Goal: Entertainment & Leisure: Consume media (video, audio)

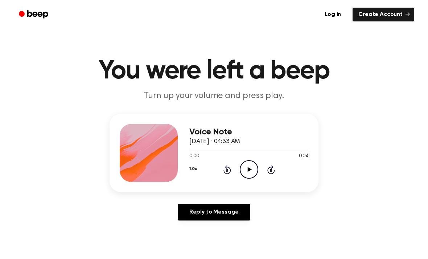
click at [249, 172] on icon "Play Audio" at bounding box center [249, 169] width 19 height 19
click at [248, 170] on icon at bounding box center [250, 169] width 4 height 5
click at [252, 164] on icon "Play Audio" at bounding box center [249, 169] width 19 height 19
click at [250, 176] on icon "Play Audio" at bounding box center [249, 169] width 19 height 19
click at [256, 166] on icon "Play Audio" at bounding box center [249, 169] width 19 height 19
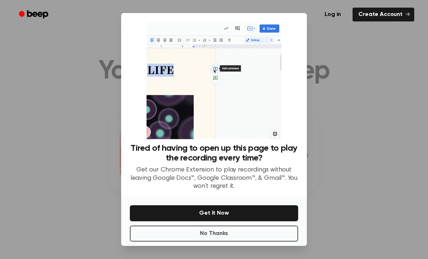
click at [230, 241] on button "No Thanks" at bounding box center [214, 233] width 168 height 16
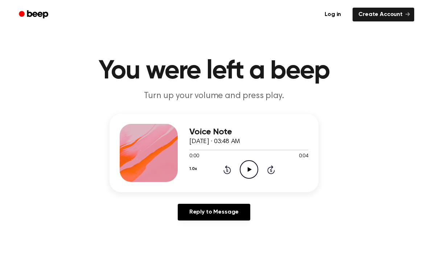
click at [248, 164] on icon "Play Audio" at bounding box center [249, 169] width 19 height 19
click at [260, 173] on div "1.0x Rewind 5 seconds Play Audio Skip 5 seconds" at bounding box center [248, 169] width 119 height 19
click at [253, 168] on icon "Play Audio" at bounding box center [249, 169] width 19 height 19
click at [253, 165] on icon "Play Audio" at bounding box center [249, 169] width 19 height 19
click at [252, 172] on icon "Play Audio" at bounding box center [249, 169] width 19 height 19
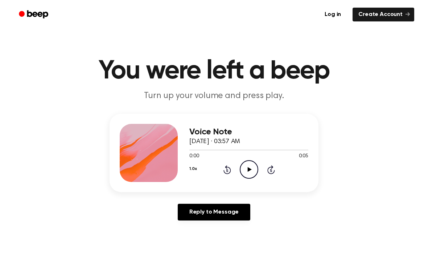
click at [247, 175] on icon "Play Audio" at bounding box center [249, 169] width 19 height 19
click at [246, 167] on icon "Play Audio" at bounding box center [249, 169] width 19 height 19
click at [250, 168] on icon "Play Audio" at bounding box center [249, 169] width 19 height 19
click at [251, 171] on icon "Play Audio" at bounding box center [249, 169] width 19 height 19
click at [247, 169] on icon "Play Audio" at bounding box center [249, 169] width 19 height 19
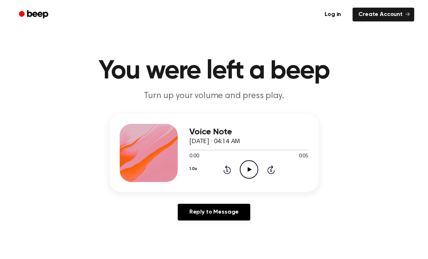
click at [251, 169] on icon at bounding box center [250, 169] width 4 height 5
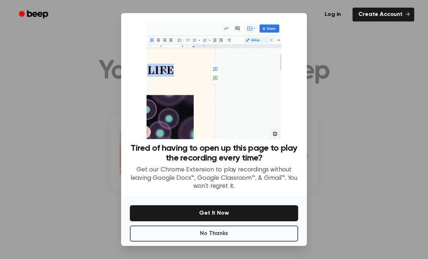
click at [214, 241] on button "No Thanks" at bounding box center [214, 233] width 168 height 16
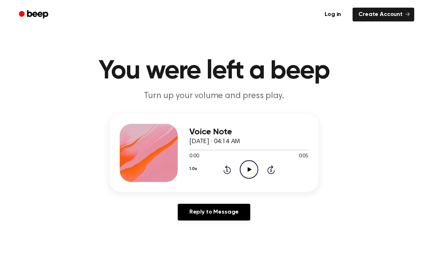
click at [256, 169] on icon "Play Audio" at bounding box center [249, 169] width 19 height 19
click at [249, 164] on icon "Play Audio" at bounding box center [249, 169] width 19 height 19
click at [253, 166] on icon "Pause Audio" at bounding box center [249, 169] width 19 height 19
click at [252, 167] on icon "Play Audio" at bounding box center [249, 169] width 19 height 19
click at [250, 169] on icon at bounding box center [250, 169] width 4 height 5
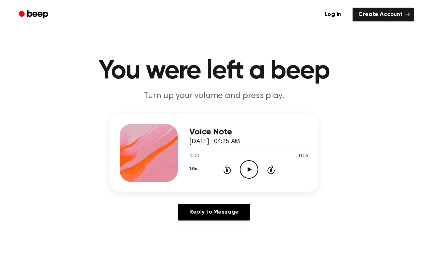
click at [256, 170] on icon "Play Audio" at bounding box center [249, 169] width 19 height 19
click at [261, 172] on div "1.0x Rewind 5 seconds Play Audio Skip 5 seconds" at bounding box center [248, 169] width 119 height 19
click at [252, 169] on icon "Play Audio" at bounding box center [249, 169] width 19 height 19
click at [249, 170] on icon at bounding box center [250, 169] width 4 height 5
click at [249, 171] on icon "Play Audio" at bounding box center [249, 169] width 19 height 19
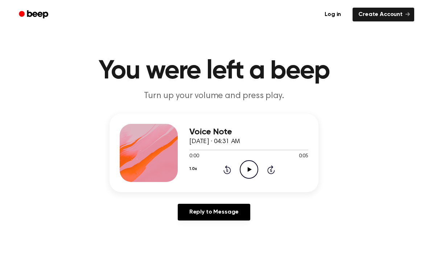
click at [244, 173] on icon "Play Audio" at bounding box center [249, 169] width 19 height 19
click at [250, 172] on icon "Play Audio" at bounding box center [249, 169] width 19 height 19
click at [255, 174] on icon "Play Audio" at bounding box center [249, 169] width 19 height 19
click at [244, 164] on icon "Play Audio" at bounding box center [249, 169] width 19 height 19
click at [251, 171] on icon "Play Audio" at bounding box center [249, 169] width 19 height 19
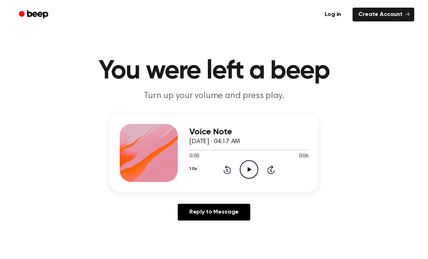
click at [247, 169] on icon "Play Audio" at bounding box center [249, 169] width 19 height 19
click at [245, 169] on icon "Play Audio" at bounding box center [249, 169] width 19 height 19
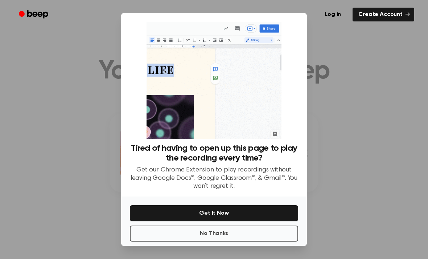
click at [221, 241] on button "No Thanks" at bounding box center [214, 233] width 168 height 16
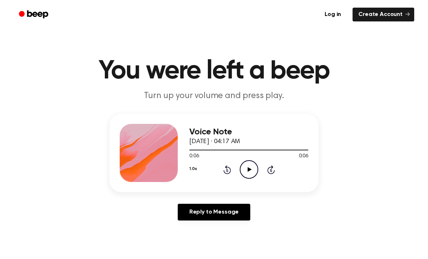
click at [249, 174] on icon "Play Audio" at bounding box center [249, 169] width 19 height 19
